Goal: Information Seeking & Learning: Learn about a topic

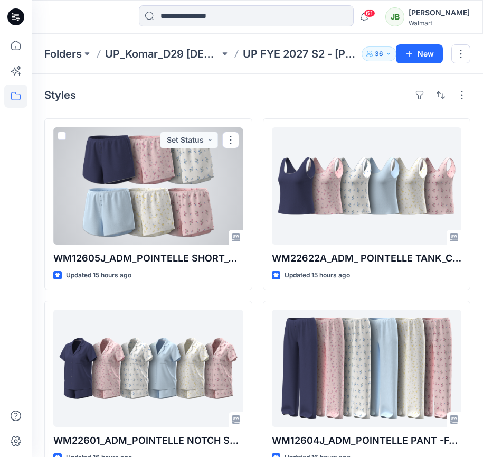
click at [167, 221] on div at bounding box center [148, 185] width 190 height 117
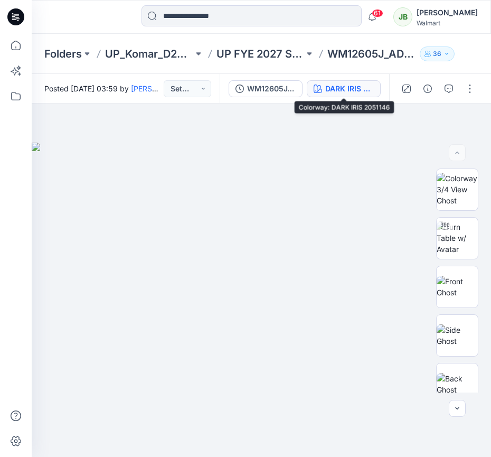
click at [356, 90] on div "DARK IRIS 2051146" at bounding box center [349, 89] width 49 height 12
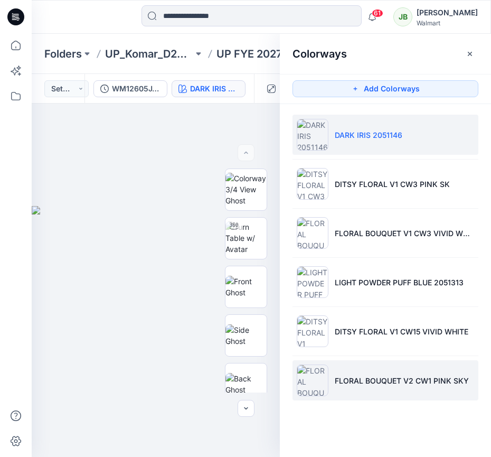
click at [367, 388] on li "FLORAL BOUQUET V2 CW1 PINK SKY" at bounding box center [386, 380] width 186 height 40
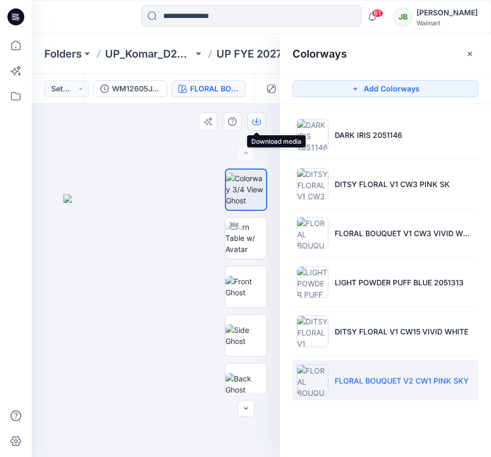
click at [258, 123] on icon "button" at bounding box center [257, 121] width 8 height 8
click at [240, 276] on img at bounding box center [246, 287] width 41 height 22
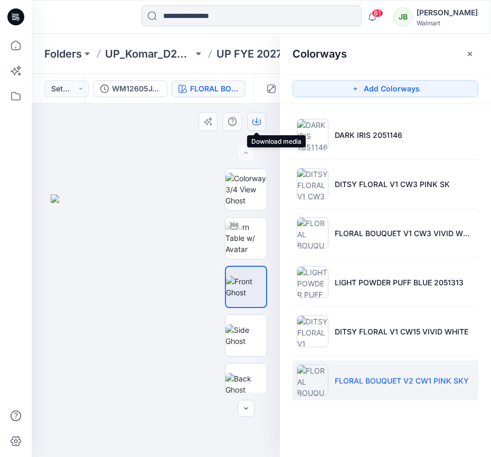
click at [256, 120] on icon "button" at bounding box center [257, 120] width 4 height 5
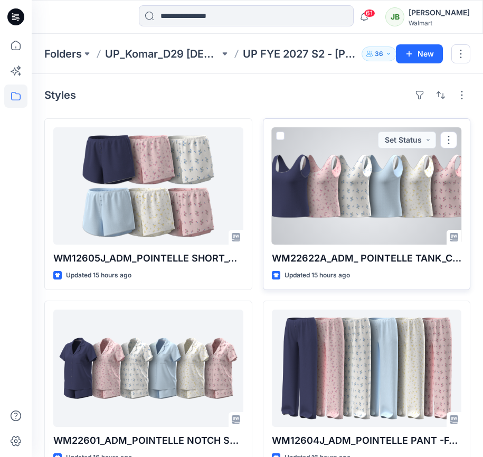
click at [404, 205] on div at bounding box center [367, 185] width 190 height 117
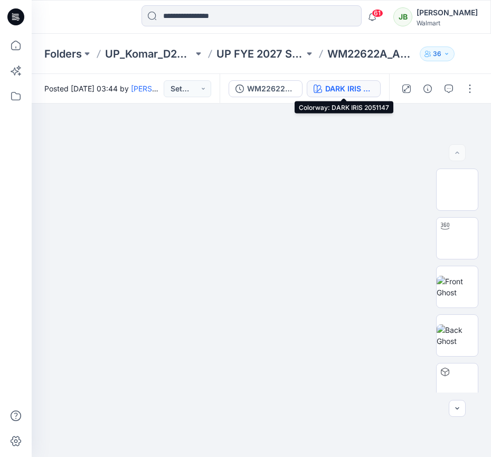
click at [346, 87] on div "DARK IRIS 2051147" at bounding box center [349, 89] width 49 height 12
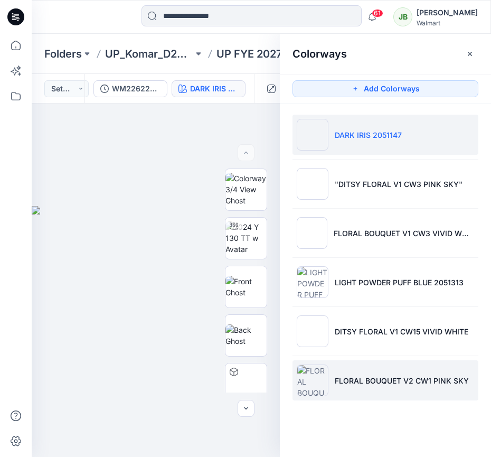
click at [349, 372] on li "FLORAL BOUQUET V2 CW1 PINK SKY" at bounding box center [386, 380] width 186 height 40
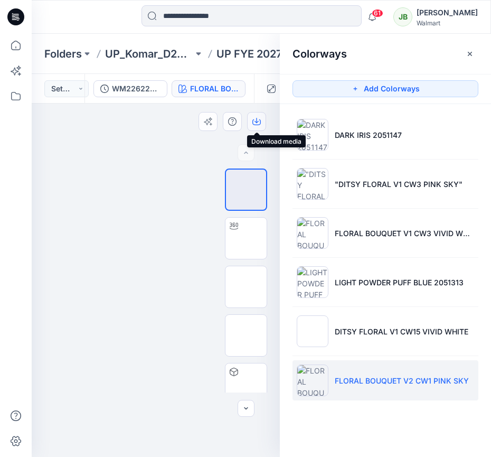
click at [258, 119] on icon "button" at bounding box center [257, 121] width 8 height 8
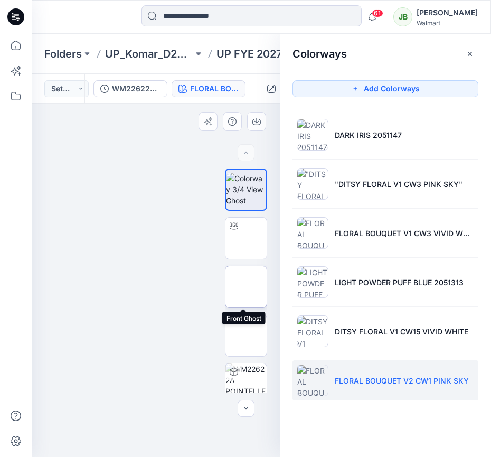
click at [246, 287] on img at bounding box center [246, 287] width 0 height 0
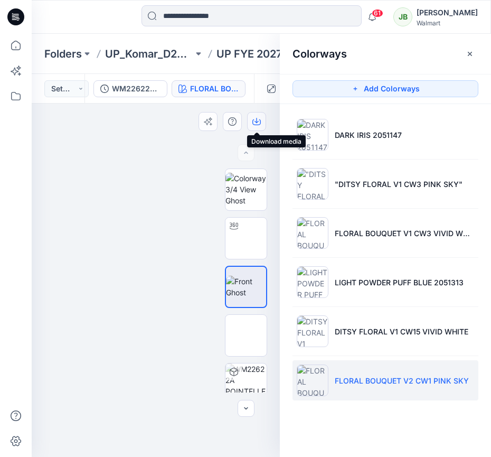
click at [256, 120] on icon "button" at bounding box center [257, 121] width 8 height 8
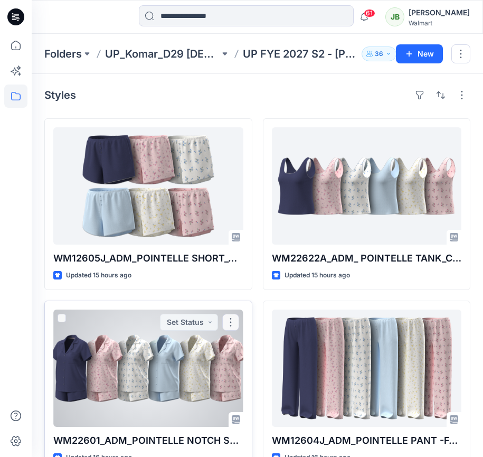
click at [151, 368] on div at bounding box center [148, 368] width 190 height 117
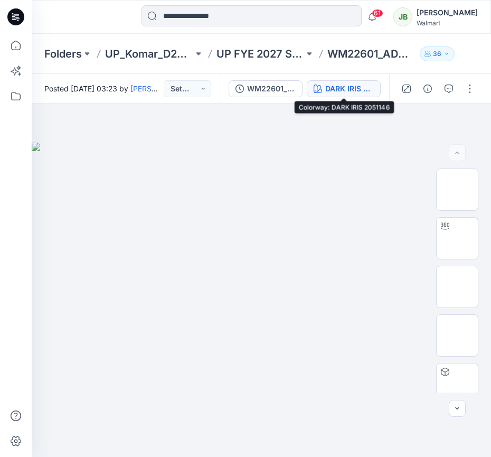
click at [368, 88] on div "DARK IRIS 2051146" at bounding box center [349, 89] width 49 height 12
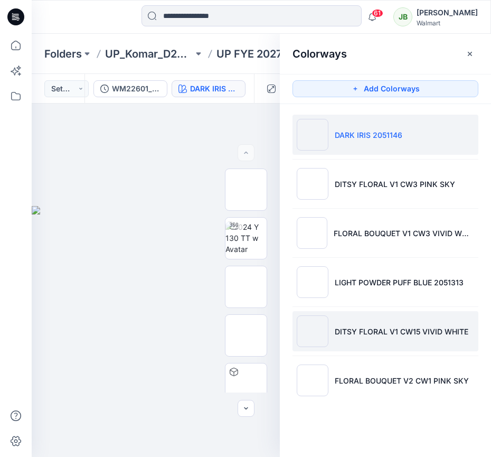
click at [380, 338] on li "DITSY FLORAL V1 CW15 VIVID WHITE" at bounding box center [386, 331] width 186 height 40
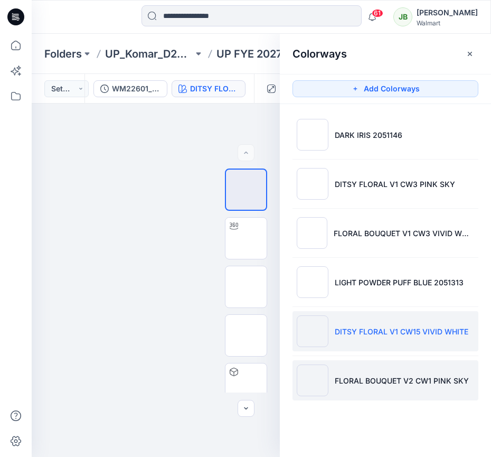
click at [366, 369] on li "FLORAL BOUQUET V2 CW1 PINK SKY" at bounding box center [386, 380] width 186 height 40
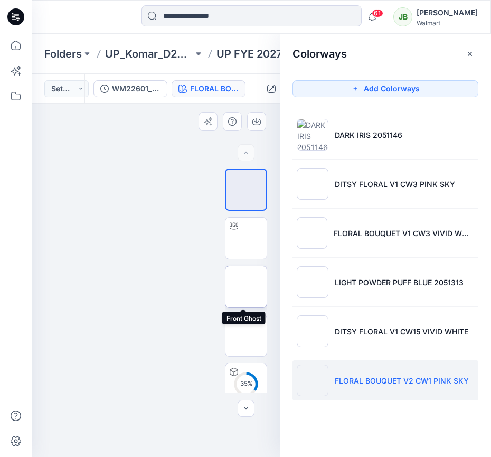
click at [246, 287] on img at bounding box center [246, 287] width 0 height 0
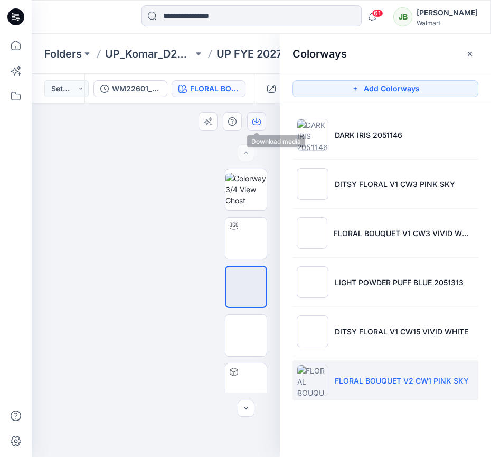
click at [258, 124] on icon "button" at bounding box center [257, 121] width 8 height 8
drag, startPoint x: 248, startPoint y: 190, endPoint x: 248, endPoint y: 172, distance: 18.5
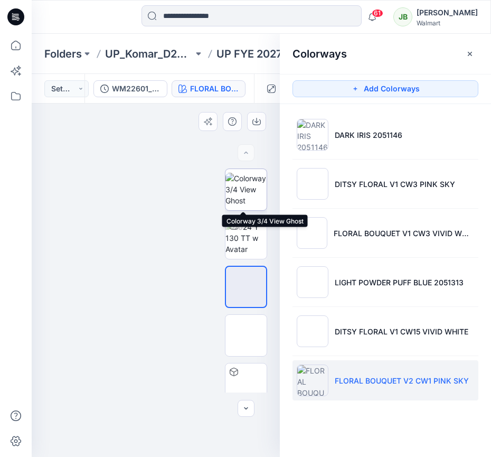
click at [248, 190] on img at bounding box center [246, 189] width 41 height 33
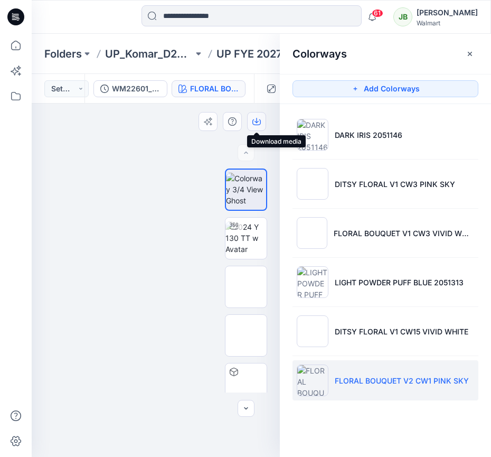
click at [256, 123] on icon "button" at bounding box center [257, 121] width 8 height 8
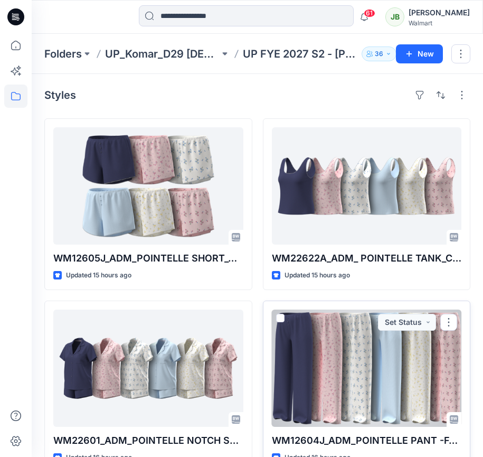
click at [307, 379] on div at bounding box center [367, 368] width 190 height 117
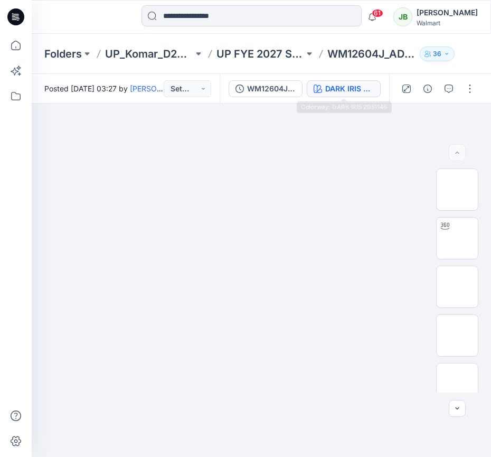
click at [363, 91] on div "DARK IRIS 2051146" at bounding box center [349, 89] width 49 height 12
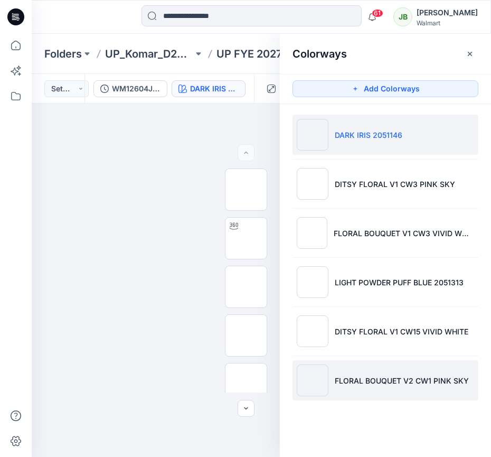
click at [380, 387] on li "FLORAL BOUQUET V2 CW1 PINK SKY" at bounding box center [386, 380] width 186 height 40
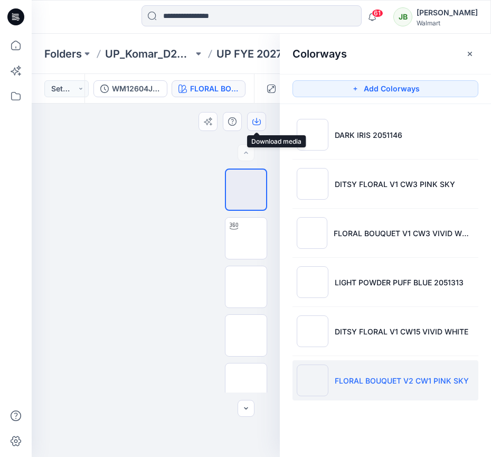
click at [253, 124] on icon "button" at bounding box center [257, 122] width 8 height 6
click at [246, 287] on img at bounding box center [246, 287] width 0 height 0
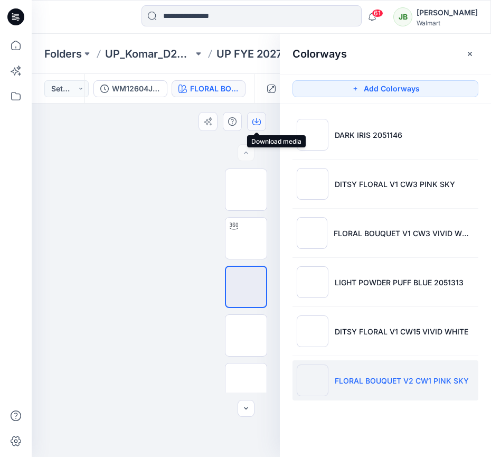
click at [256, 121] on icon "button" at bounding box center [257, 121] width 8 height 8
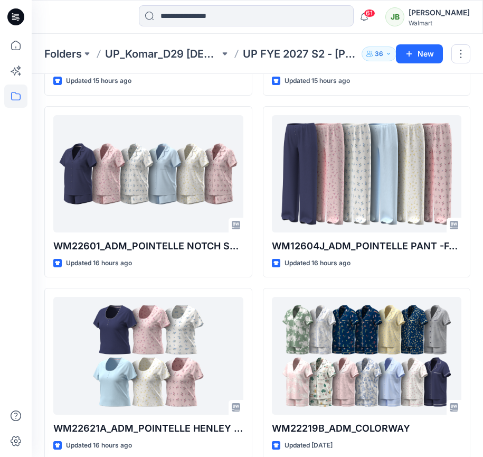
scroll to position [201, 0]
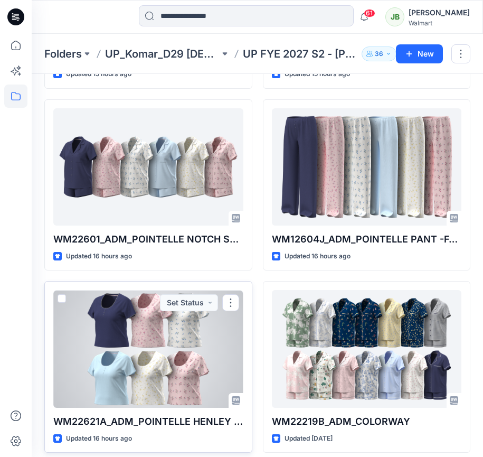
click at [165, 330] on div at bounding box center [148, 348] width 190 height 117
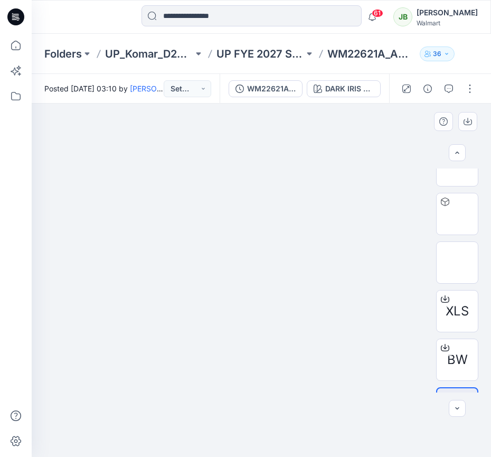
scroll to position [197, 0]
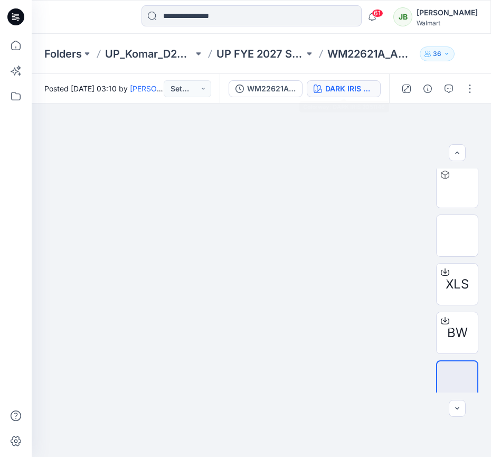
click at [371, 93] on div "DARK IRIS 2051146" at bounding box center [349, 89] width 49 height 12
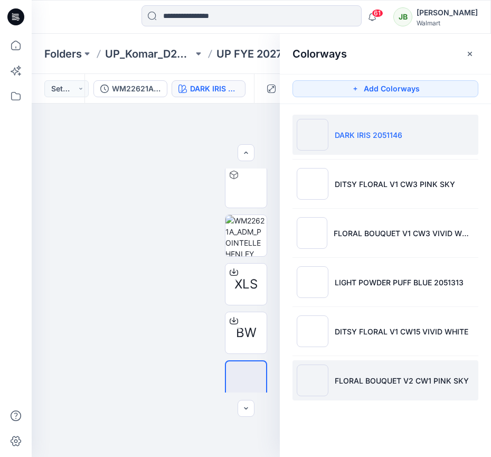
click at [344, 388] on li "FLORAL BOUQUET V2 CW1 PINK SKY" at bounding box center [386, 380] width 186 height 40
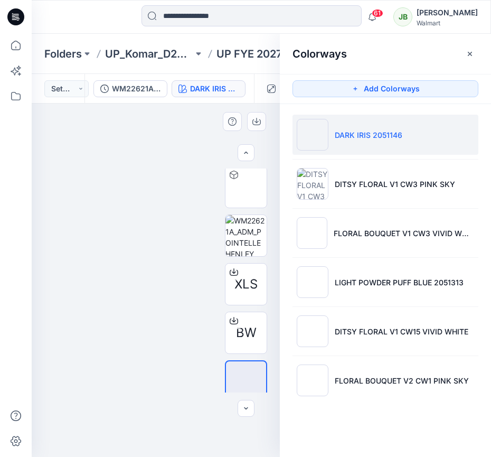
scroll to position [51, 0]
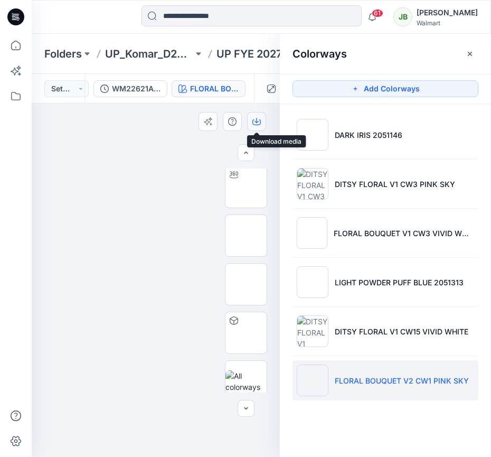
drag, startPoint x: 253, startPoint y: 117, endPoint x: 253, endPoint y: 127, distance: 10.0
click at [253, 117] on icon "button" at bounding box center [257, 121] width 8 height 8
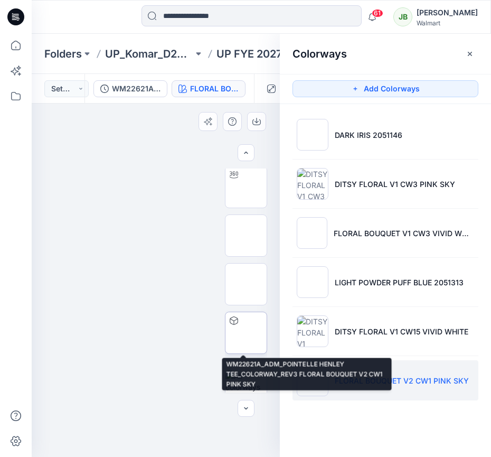
click at [246, 333] on img at bounding box center [246, 333] width 0 height 0
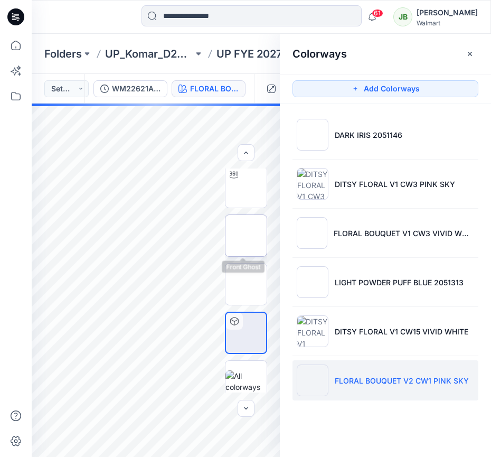
click at [246, 236] on img at bounding box center [246, 236] width 0 height 0
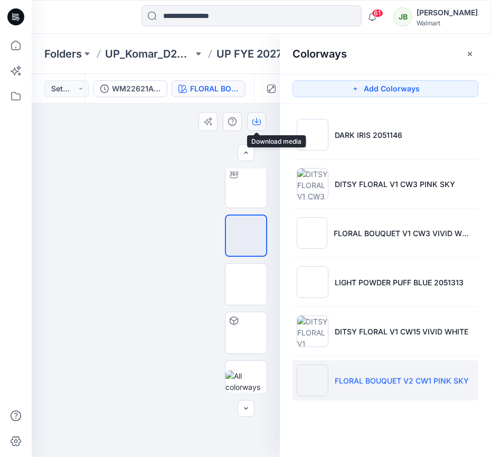
click at [259, 122] on icon "button" at bounding box center [257, 121] width 8 height 8
